Goal: Navigation & Orientation: Find specific page/section

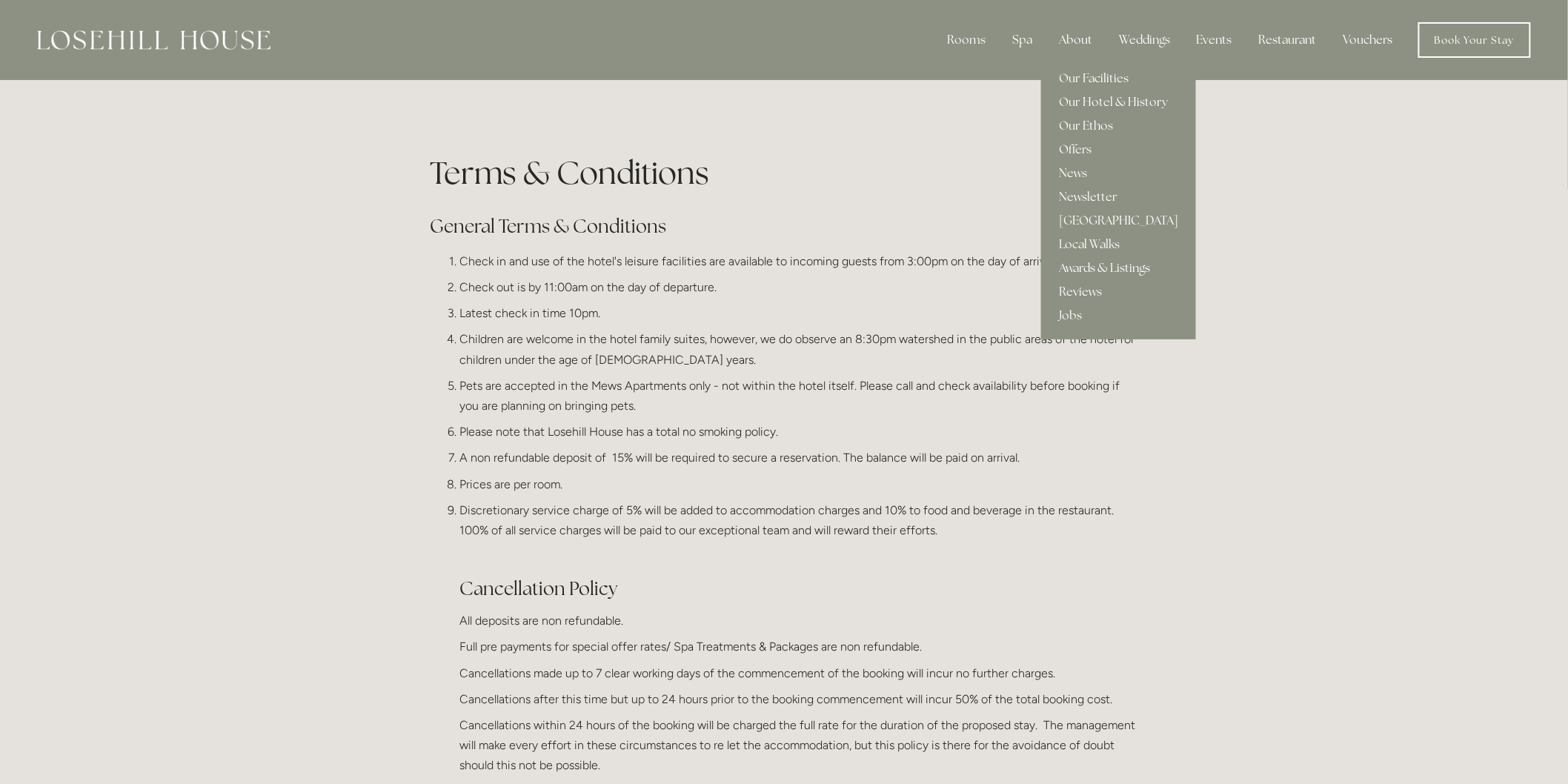
click at [1081, 32] on div "About" at bounding box center [1076, 40] width 57 height 30
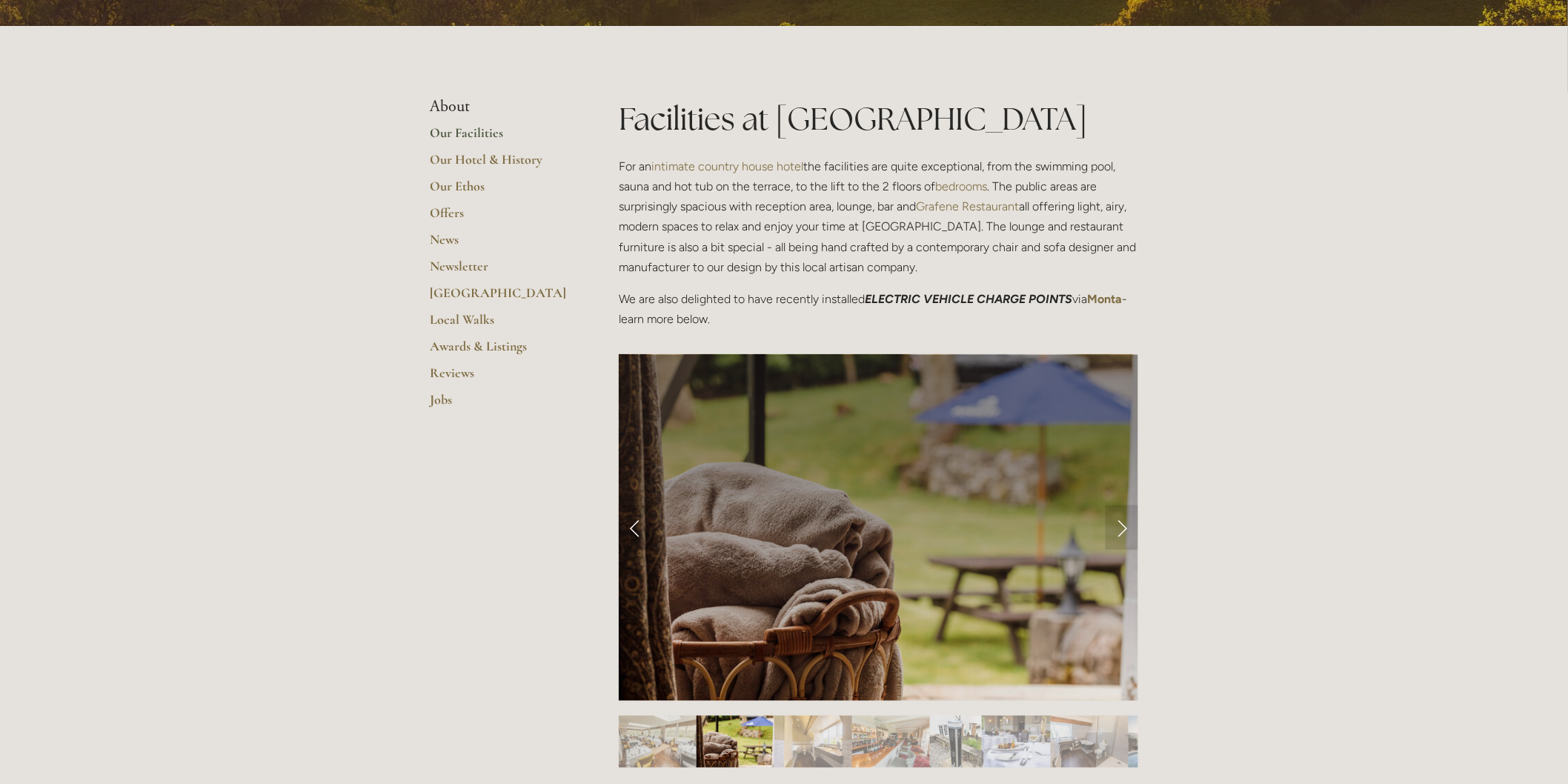
scroll to position [329, 0]
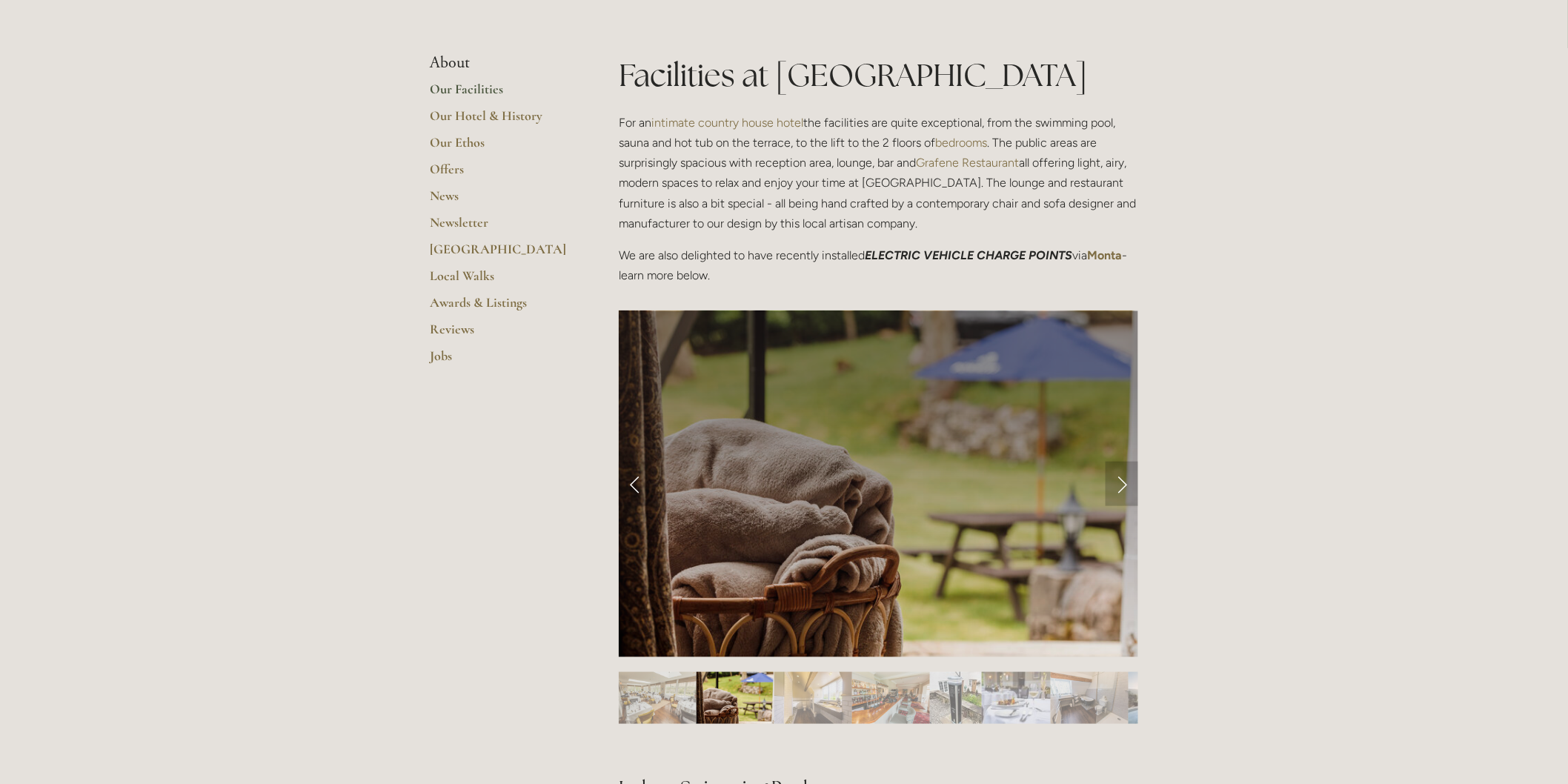
click at [1119, 477] on link "Next Slide" at bounding box center [1122, 484] width 33 height 45
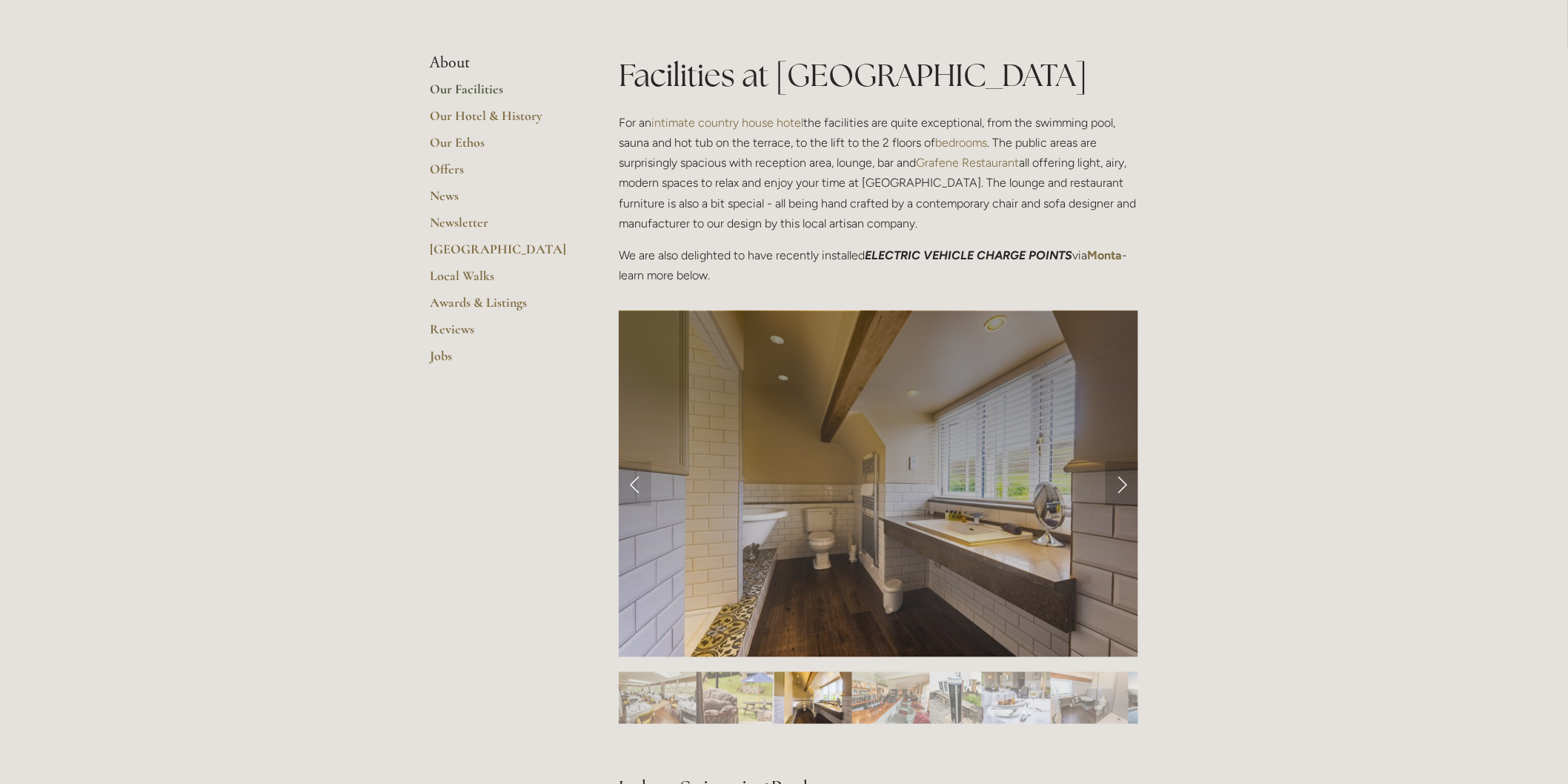
click at [1119, 477] on link "Next Slide" at bounding box center [1122, 484] width 33 height 45
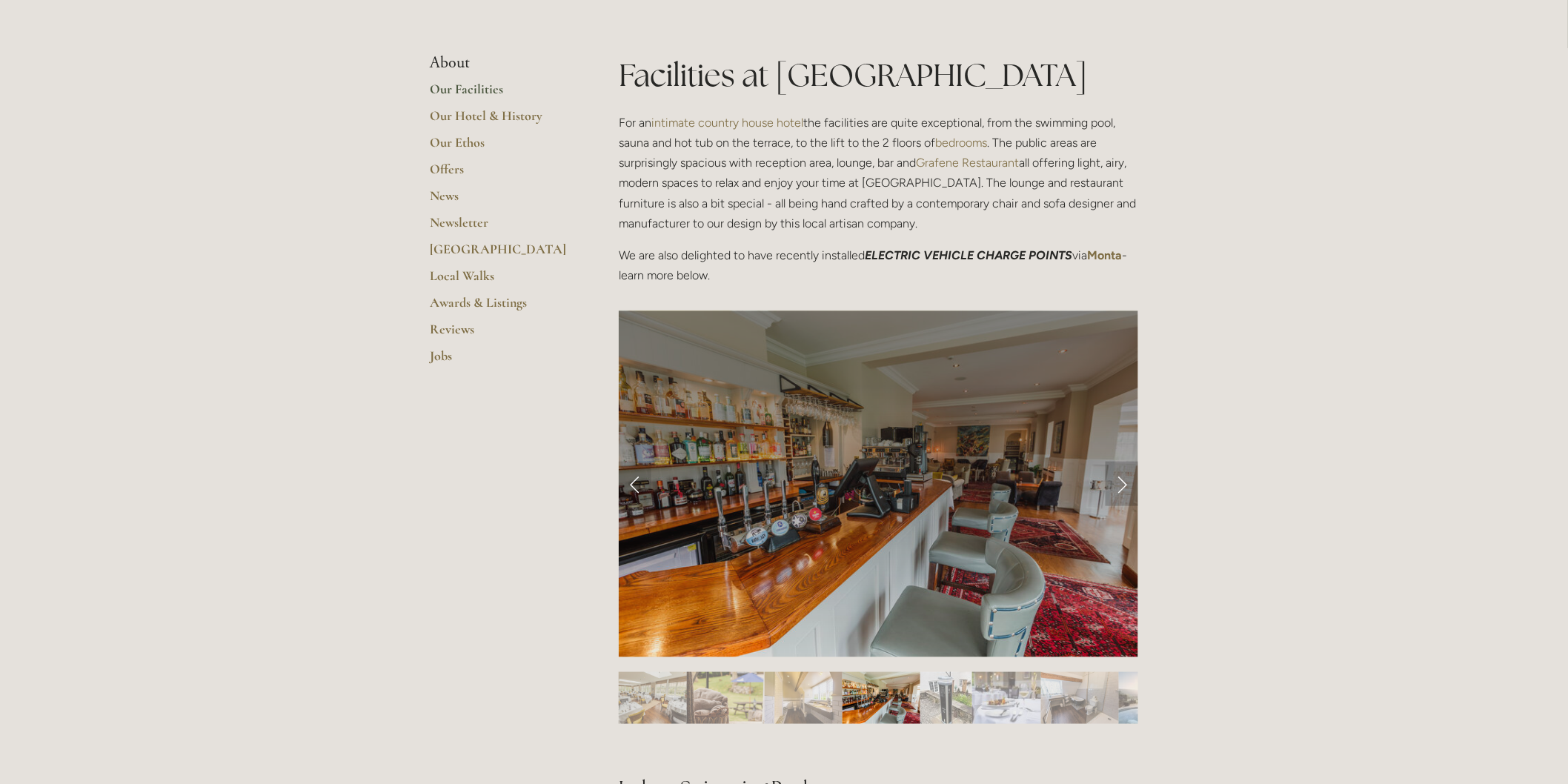
click at [1119, 477] on link "Next Slide" at bounding box center [1122, 484] width 33 height 45
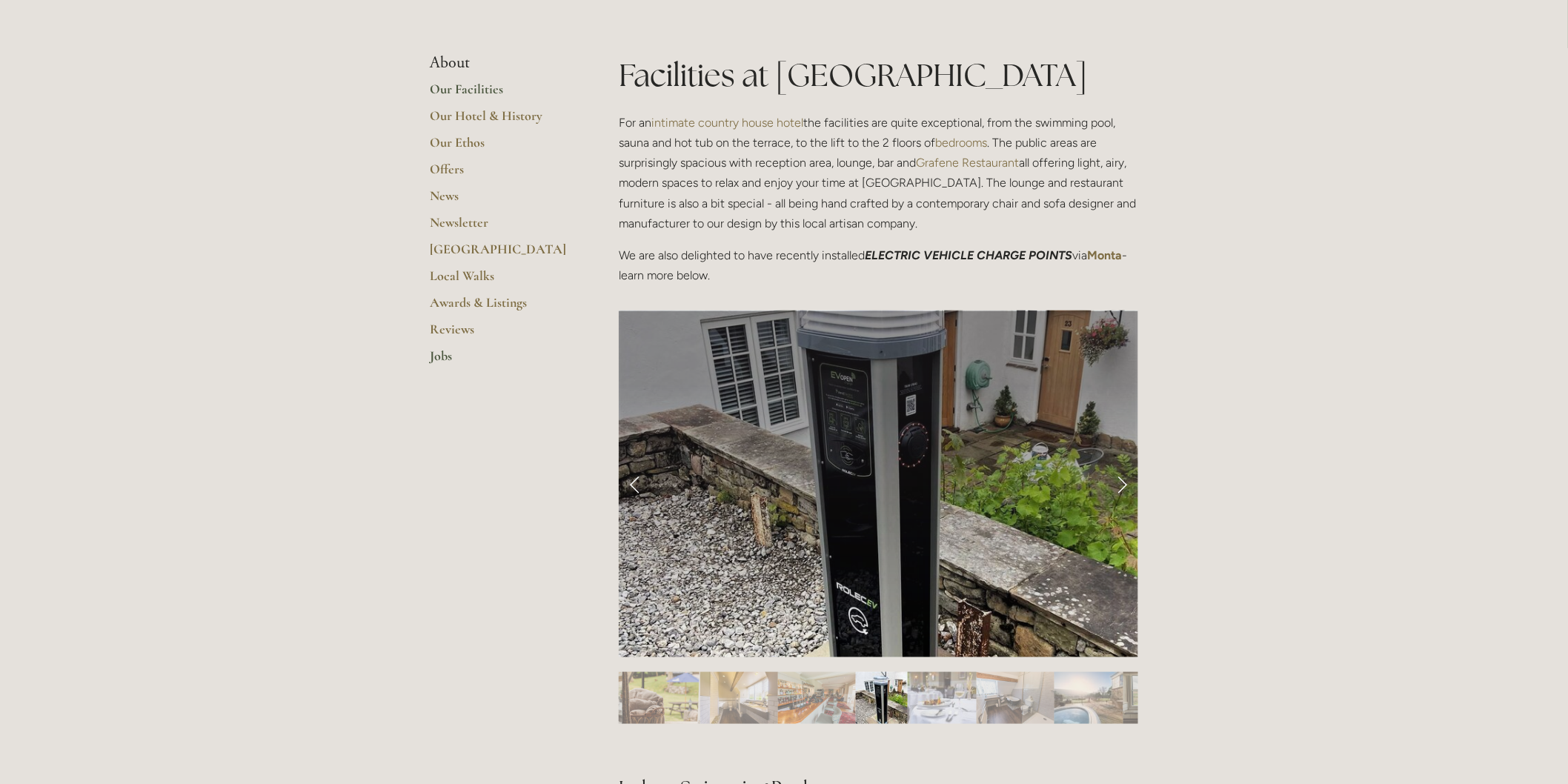
click at [451, 363] on link "Jobs" at bounding box center [501, 361] width 142 height 27
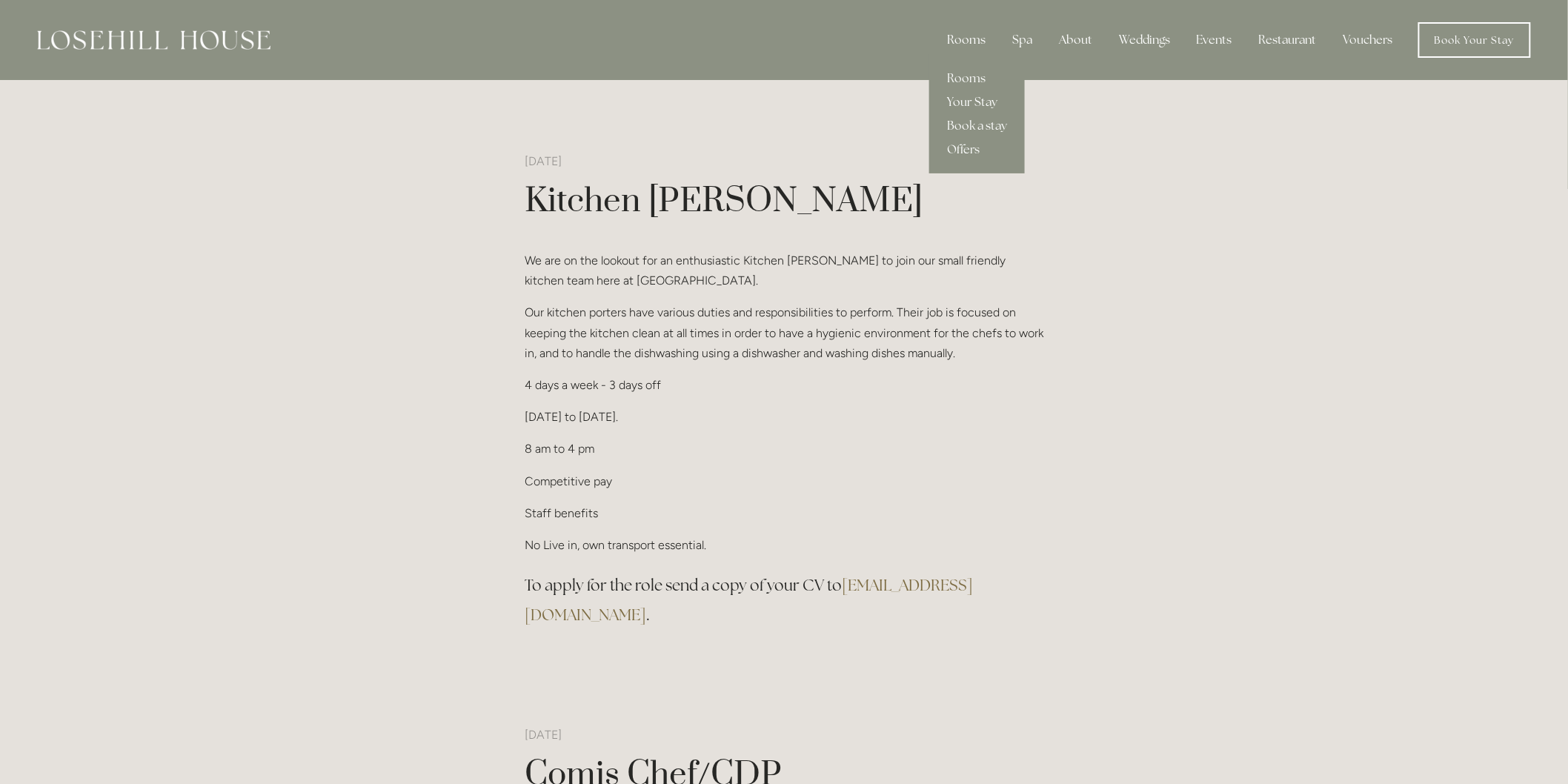
click at [945, 36] on div "Rooms" at bounding box center [966, 40] width 62 height 30
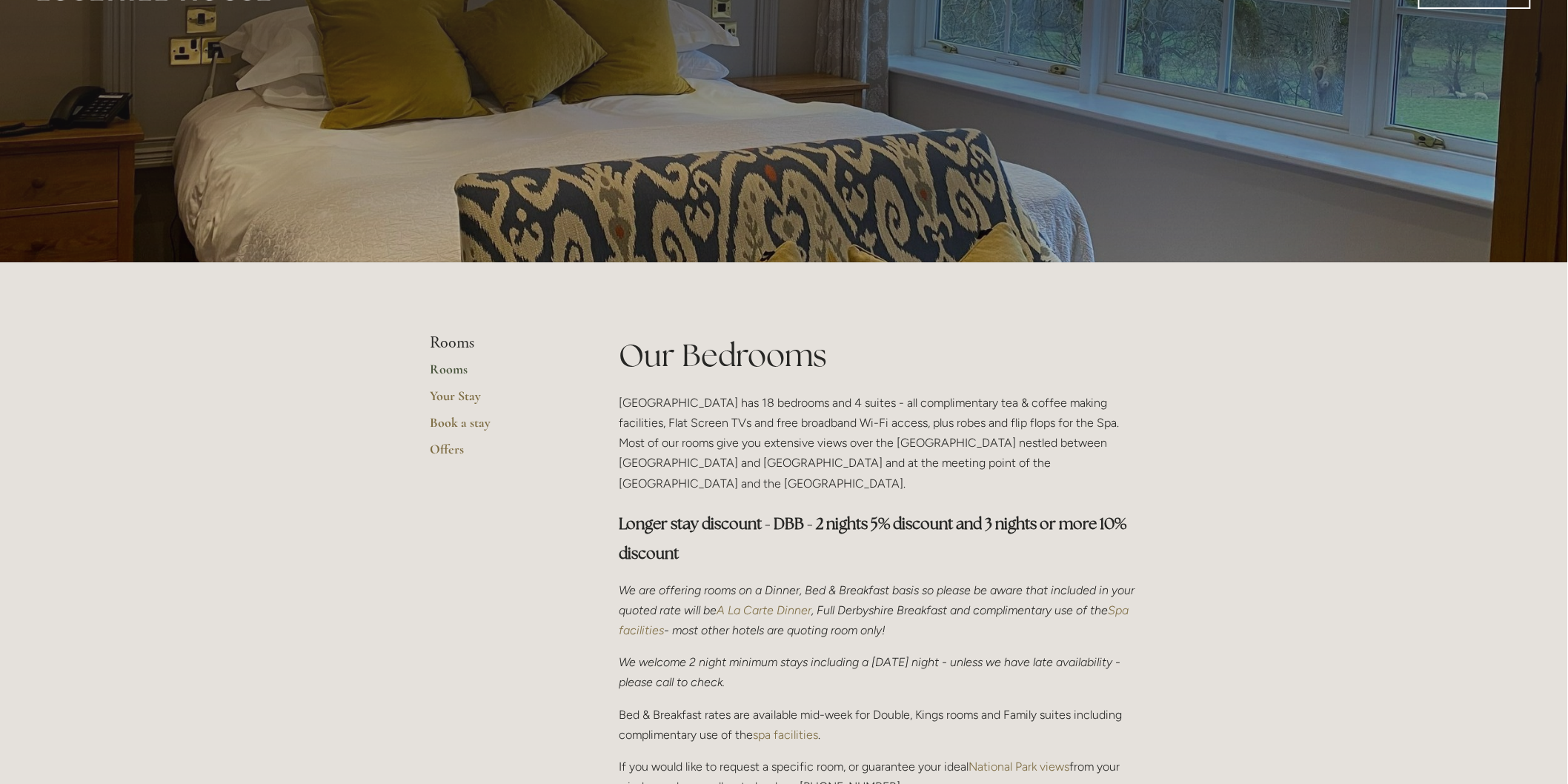
scroll to position [82, 0]
